Goal: Information Seeking & Learning: Learn about a topic

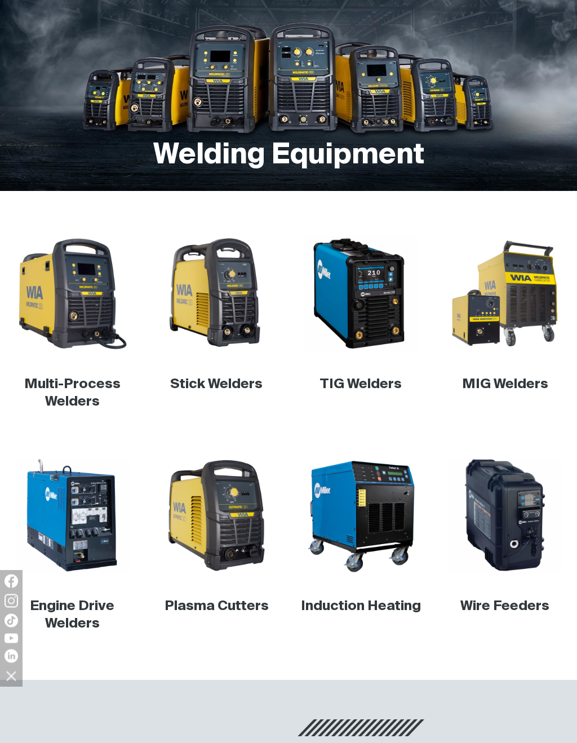
scroll to position [190, 0]
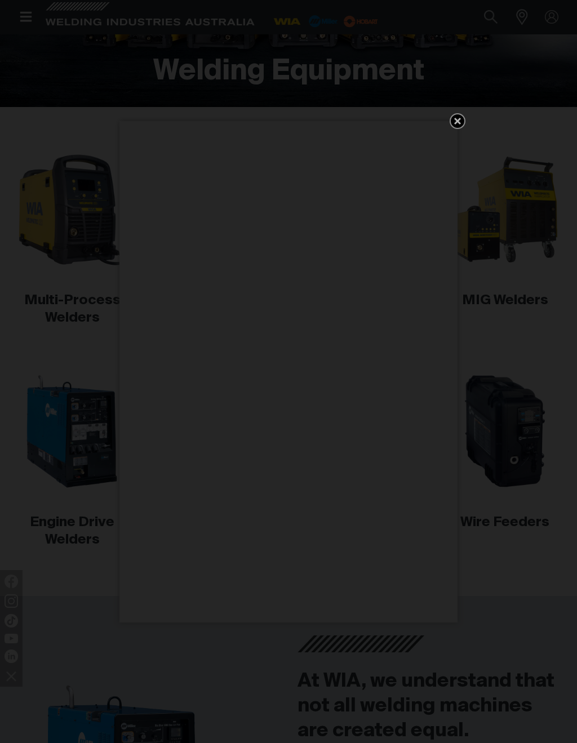
click at [453, 127] on icon "Get 5 WIA Welding Guides Free!" at bounding box center [457, 121] width 14 height 14
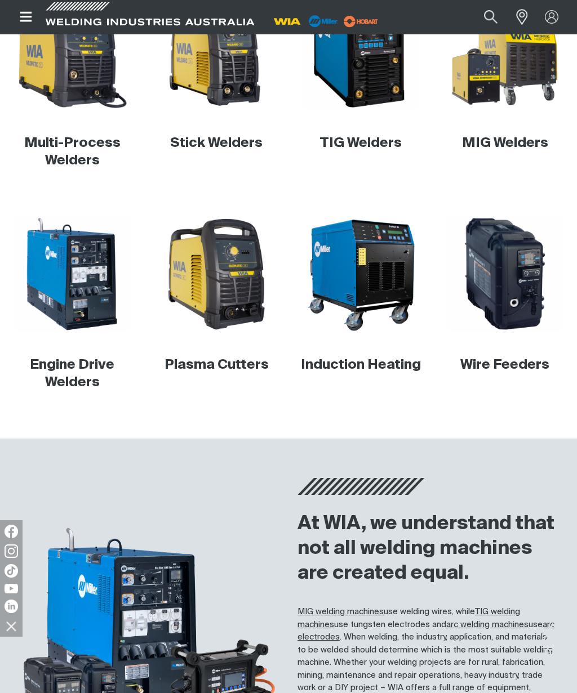
scroll to position [310, 0]
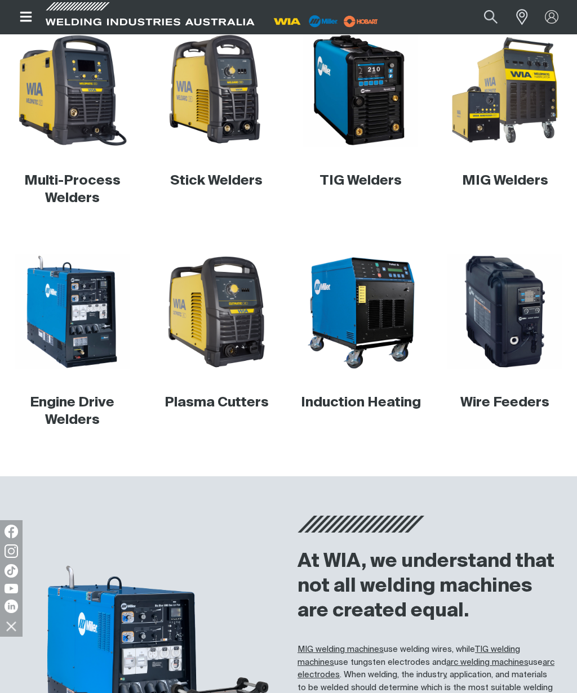
click at [511, 316] on img at bounding box center [504, 312] width 115 height 115
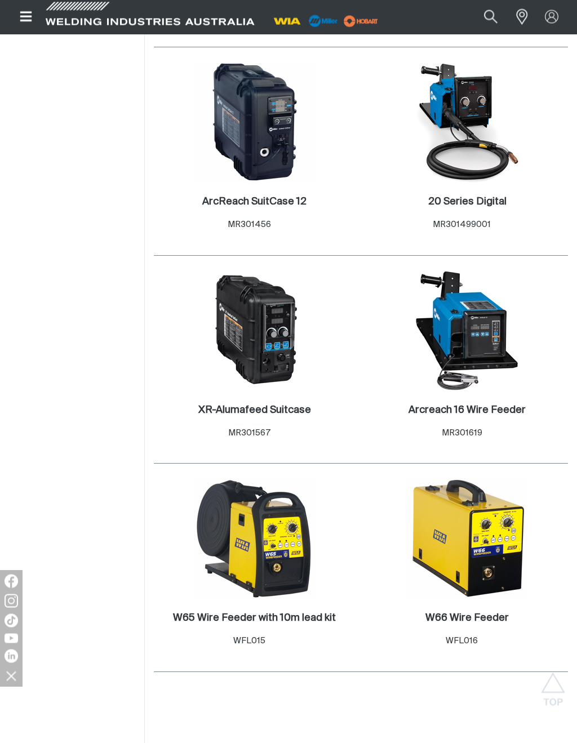
scroll to position [847, 0]
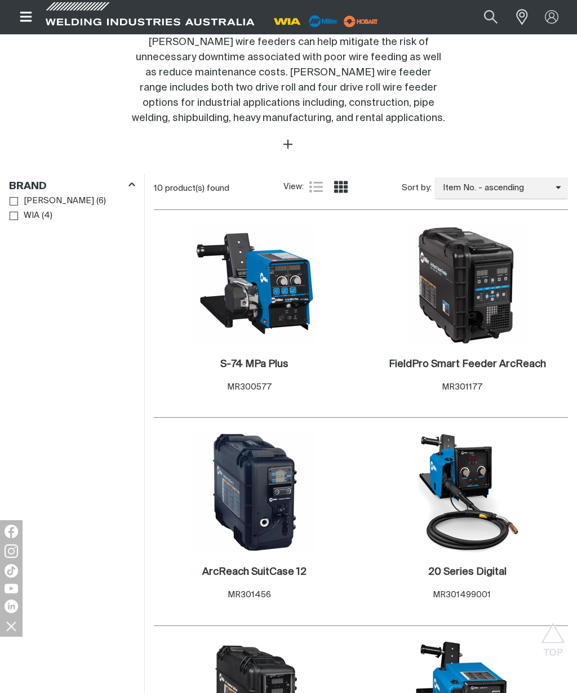
scroll to position [457, 0]
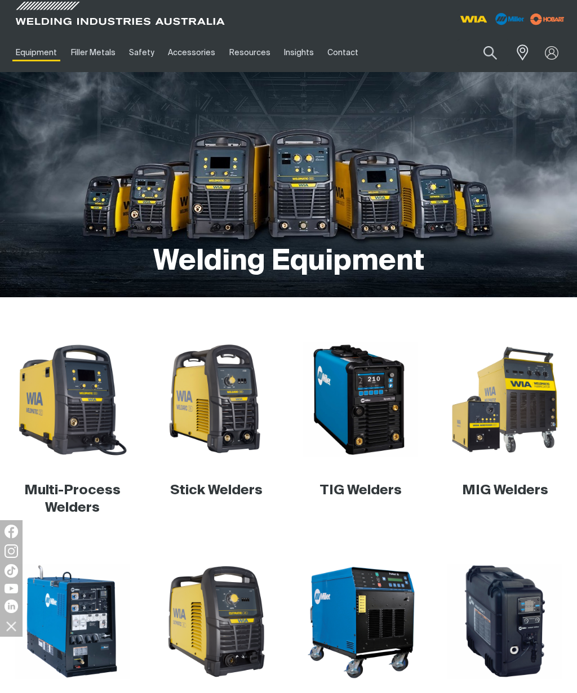
click at [343, 419] on img at bounding box center [360, 399] width 115 height 115
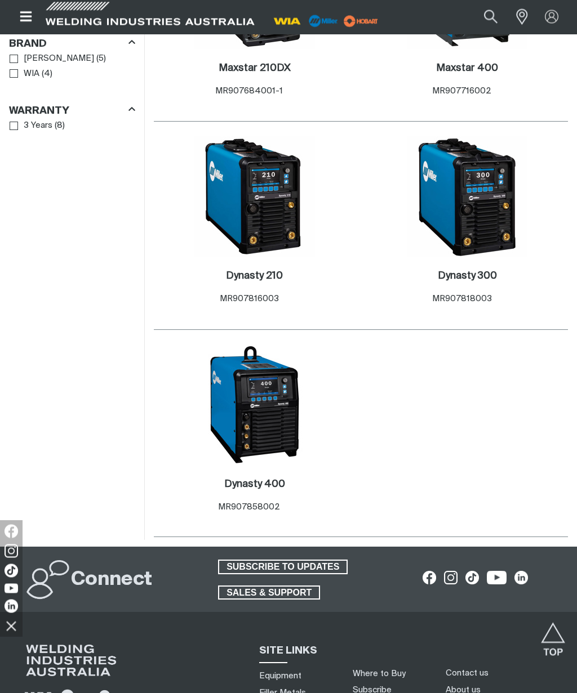
scroll to position [1160, 0]
click at [241, 400] on img at bounding box center [254, 405] width 120 height 120
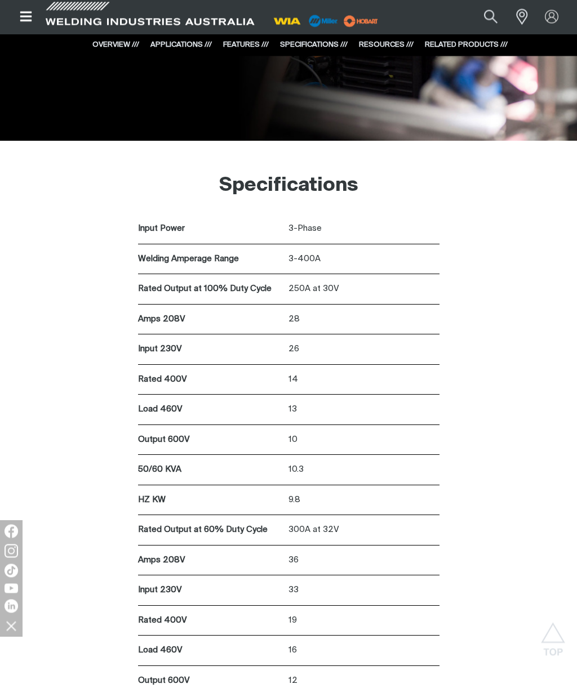
scroll to position [5568, 0]
